Goal: Information Seeking & Learning: Find specific fact

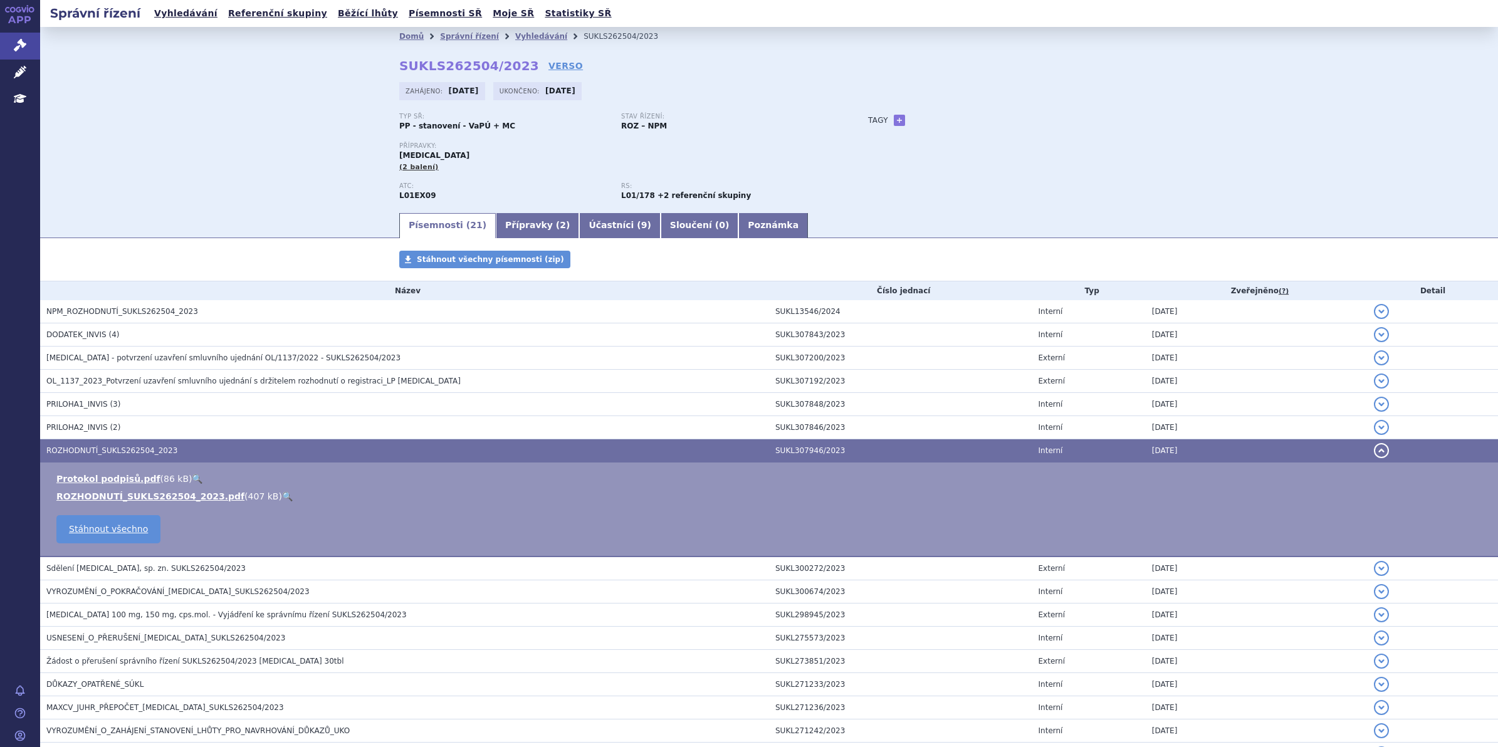
scroll to position [157, 0]
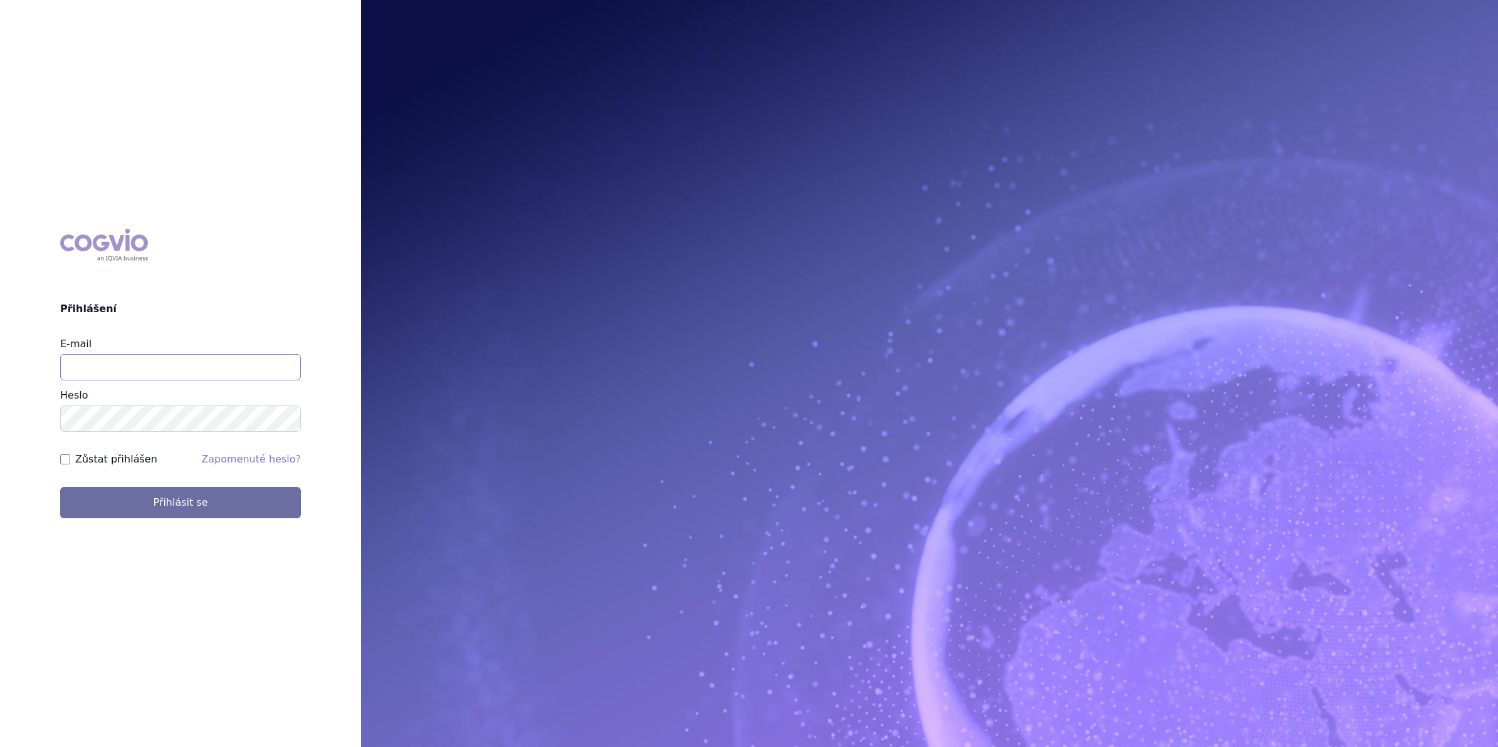
click at [115, 375] on input "E-mail" at bounding box center [180, 367] width 241 height 26
type input "monika.danielisova@boehringer-ingelheim.com"
click at [129, 493] on button "Přihlásit se" at bounding box center [180, 502] width 241 height 31
